Goal: Complete application form

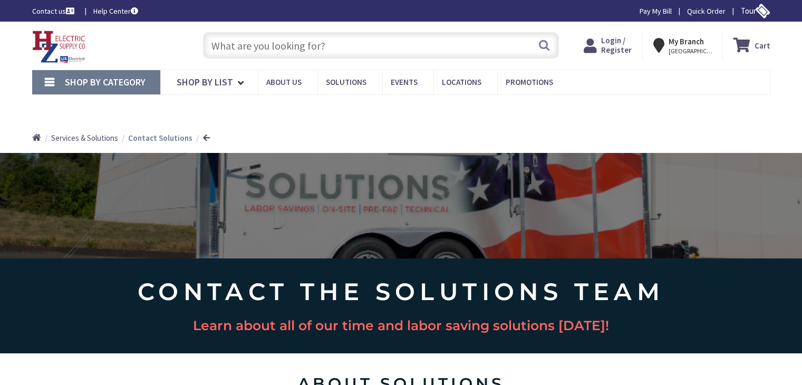
type input "Netaji Subhash Marg, Near [GEOGRAPHIC_DATA], [GEOGRAPHIC_DATA]"
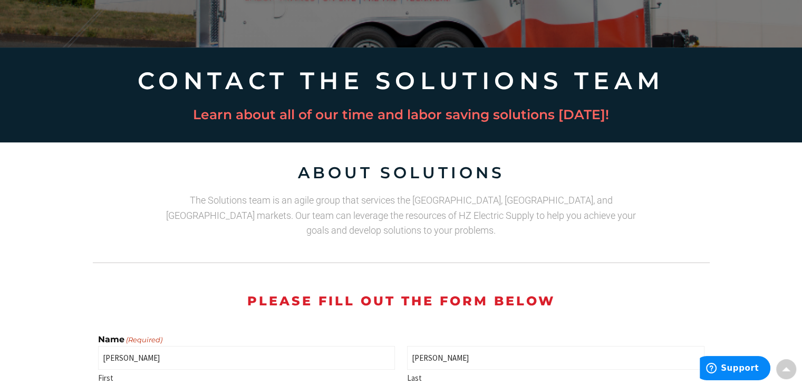
scroll to position [475, 0]
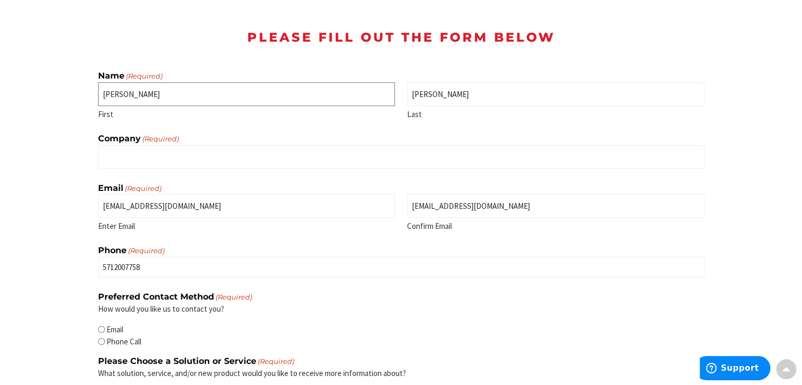
click at [202, 82] on input "[PERSON_NAME]" at bounding box center [246, 94] width 297 height 24
type input "Digital Marketing Company"
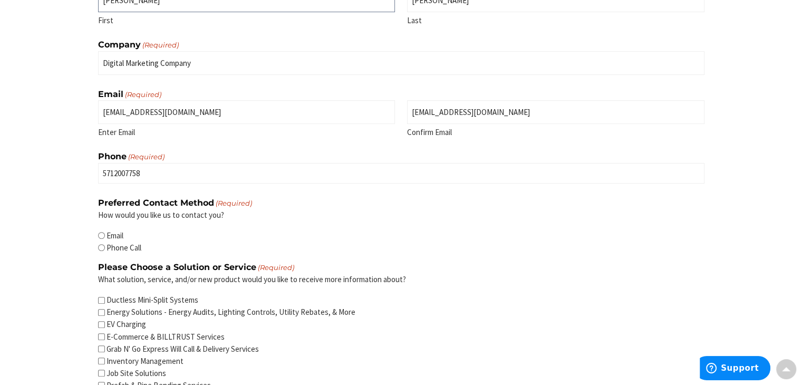
scroll to position [633, 0]
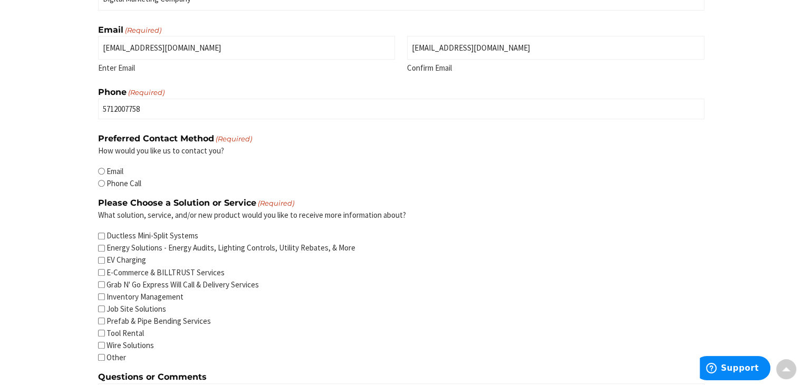
click at [111, 166] on label "Email" at bounding box center [115, 171] width 17 height 11
click at [105, 168] on input "Email" at bounding box center [101, 171] width 7 height 7
radio input "true"
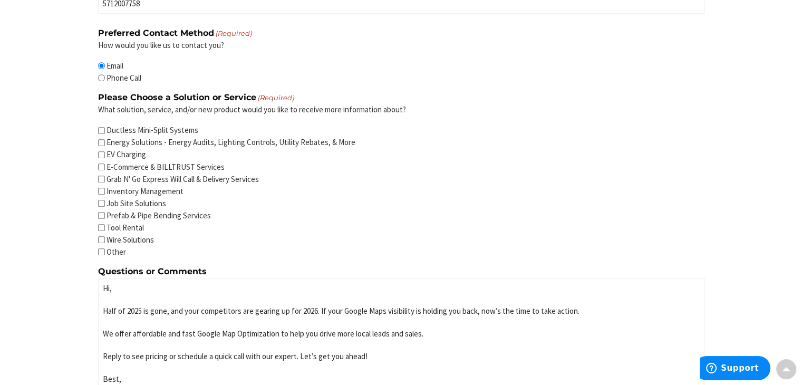
click at [114, 174] on label "Grab N' Go Express Will Call & Delivery Services" at bounding box center [183, 179] width 152 height 11
click at [105, 176] on input "Grab N' Go Express Will Call & Delivery Services" at bounding box center [101, 179] width 7 height 7
checkbox input "true"
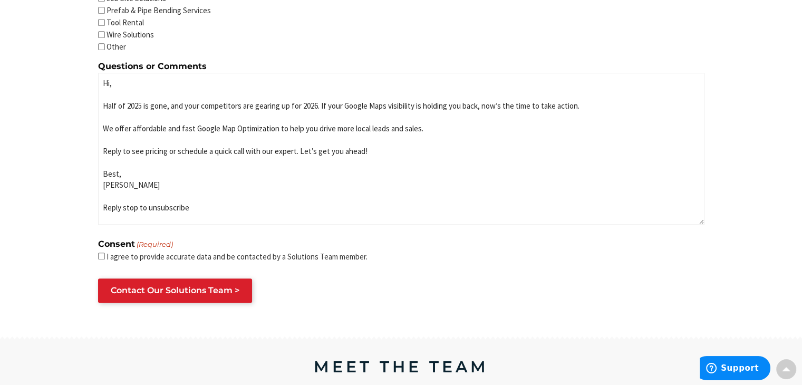
scroll to position [1055, 0]
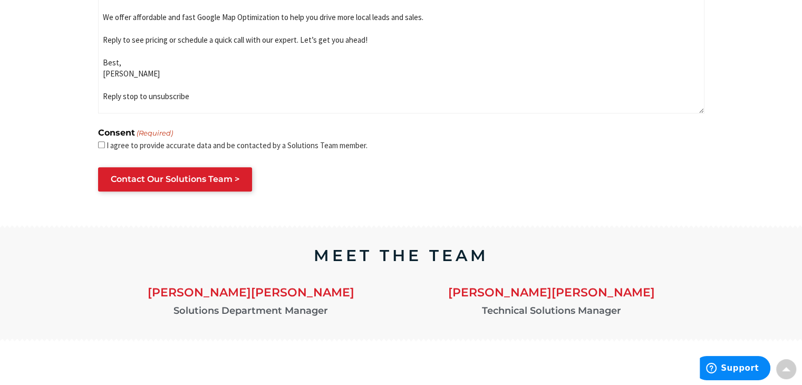
click at [131, 140] on label "I agree to provide accurate data and be contacted by a Solutions Team member." at bounding box center [237, 145] width 261 height 11
click at [105, 141] on input "I agree to provide accurate data and be contacted by a Solutions Team member." at bounding box center [101, 144] width 7 height 7
checkbox input "true"
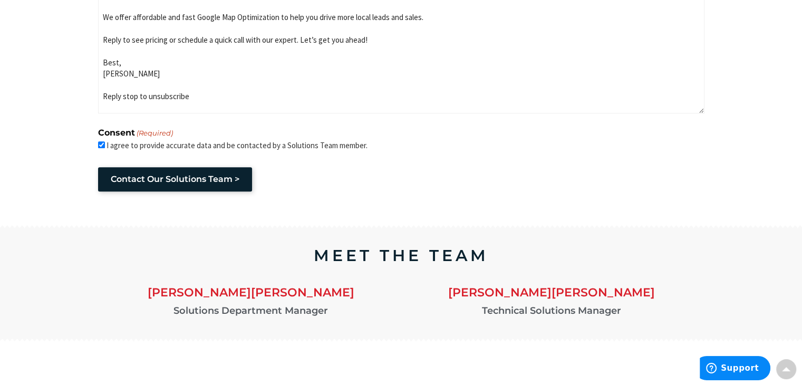
click at [148, 167] on input "Contact Our Solutions Team >" at bounding box center [175, 179] width 154 height 24
drag, startPoint x: 148, startPoint y: 155, endPoint x: 163, endPoint y: 148, distance: 16.6
click at [151, 167] on input "Contact Our Solutions Team >" at bounding box center [175, 179] width 154 height 24
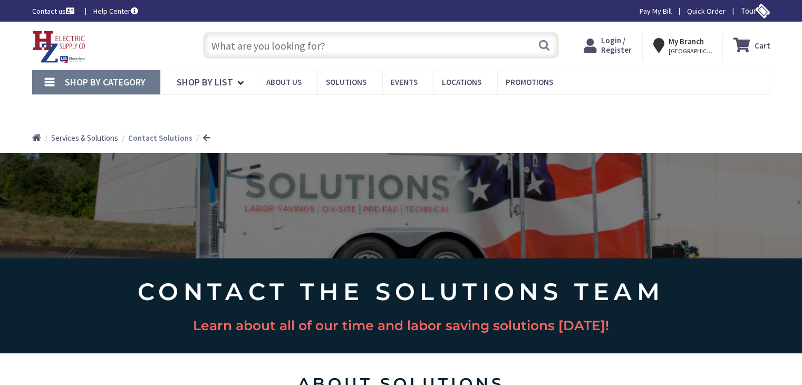
type input "[EMAIL_ADDRESS][DOMAIN_NAME]"
